Goal: Task Accomplishment & Management: Use online tool/utility

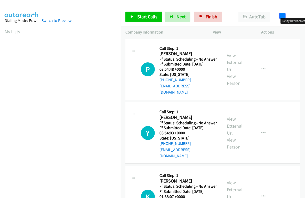
click at [283, 16] on span at bounding box center [283, 16] width 6 height 6
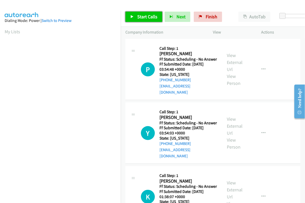
click at [140, 17] on span "Start Calls" at bounding box center [147, 17] width 20 height 6
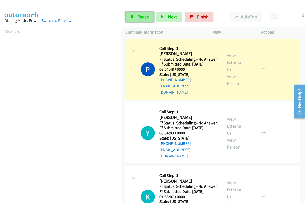
click at [141, 18] on span "Pause" at bounding box center [143, 17] width 12 height 6
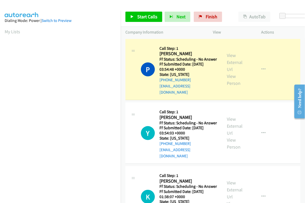
scroll to position [88, 0]
click at [233, 58] on div "View External Url View Person" at bounding box center [237, 69] width 21 height 35
click at [234, 62] on link "View External Url" at bounding box center [235, 62] width 16 height 20
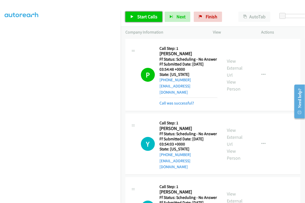
click at [152, 15] on span "Start Calls" at bounding box center [147, 17] width 20 height 6
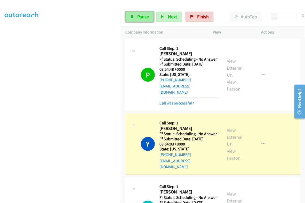
click at [140, 17] on span "Pause" at bounding box center [143, 17] width 12 height 6
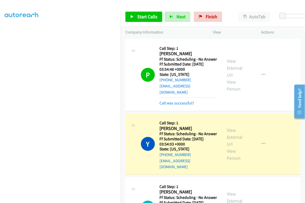
scroll to position [0, 0]
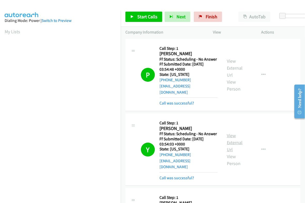
click at [230, 133] on link "View External Url" at bounding box center [235, 143] width 16 height 20
